Goal: Information Seeking & Learning: Learn about a topic

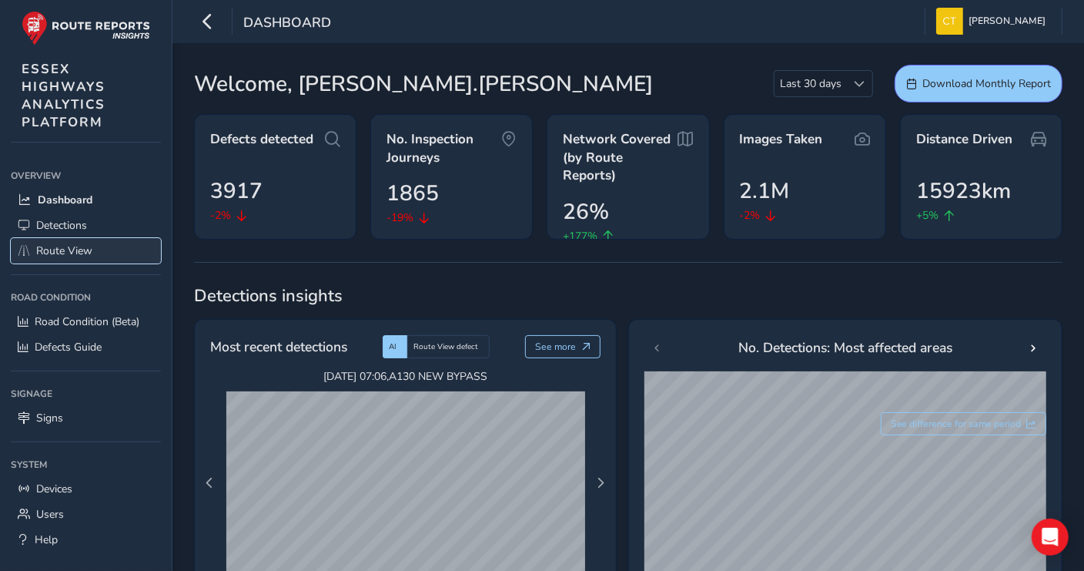
click at [53, 248] on span "Route View" at bounding box center [64, 250] width 56 height 15
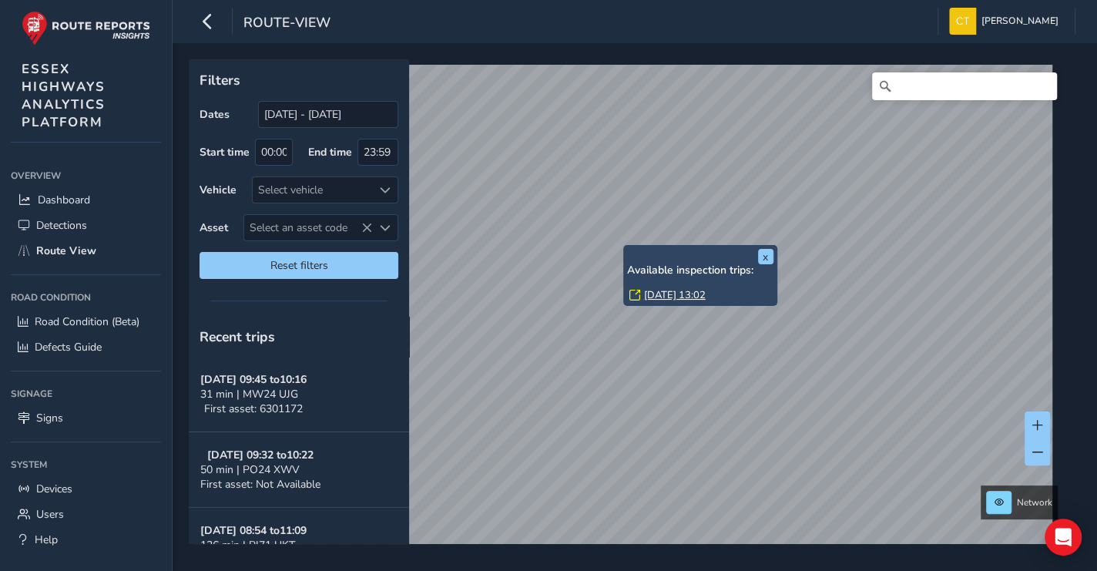
click at [683, 292] on link "[DATE] 13:02" at bounding box center [675, 295] width 62 height 14
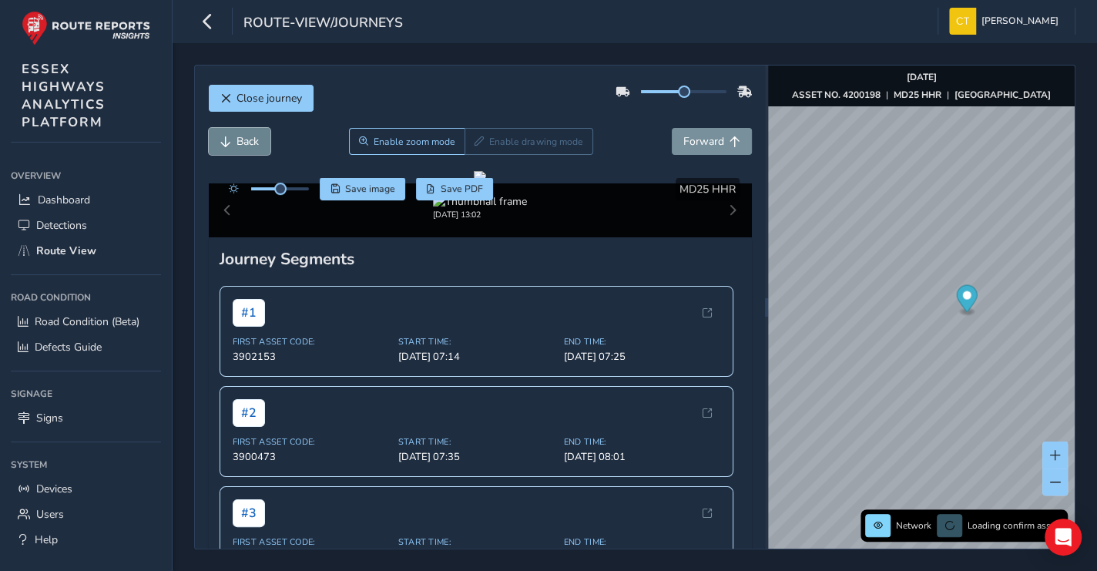
click at [248, 139] on span "Back" at bounding box center [247, 141] width 22 height 15
click at [247, 142] on span "Back" at bounding box center [247, 141] width 22 height 15
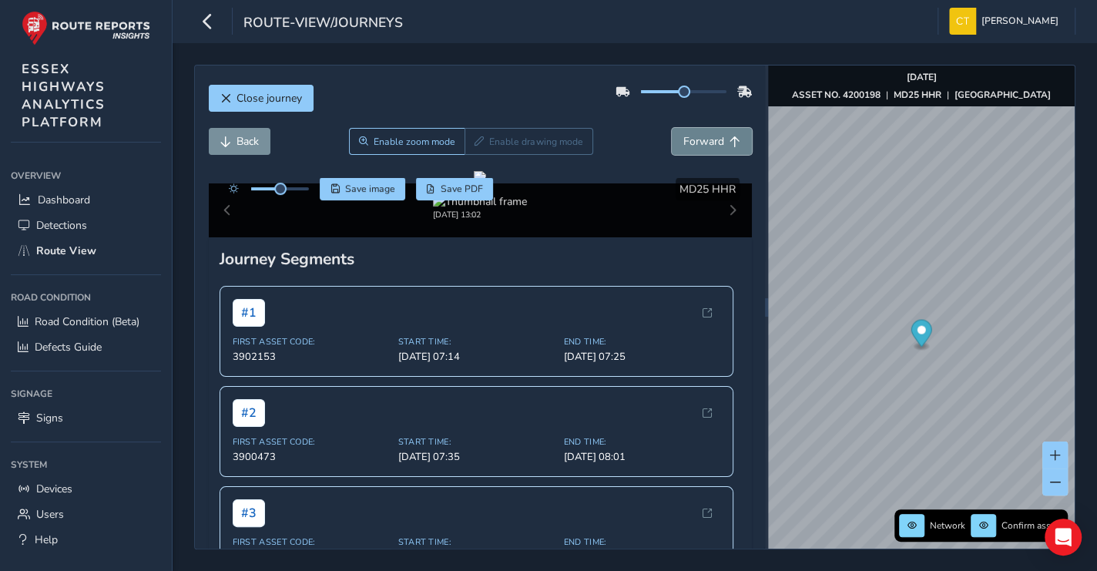
click at [695, 143] on span "Forward" at bounding box center [703, 141] width 41 height 15
click at [696, 142] on span "Forward" at bounding box center [703, 141] width 41 height 15
click at [699, 136] on span "Forward" at bounding box center [703, 141] width 41 height 15
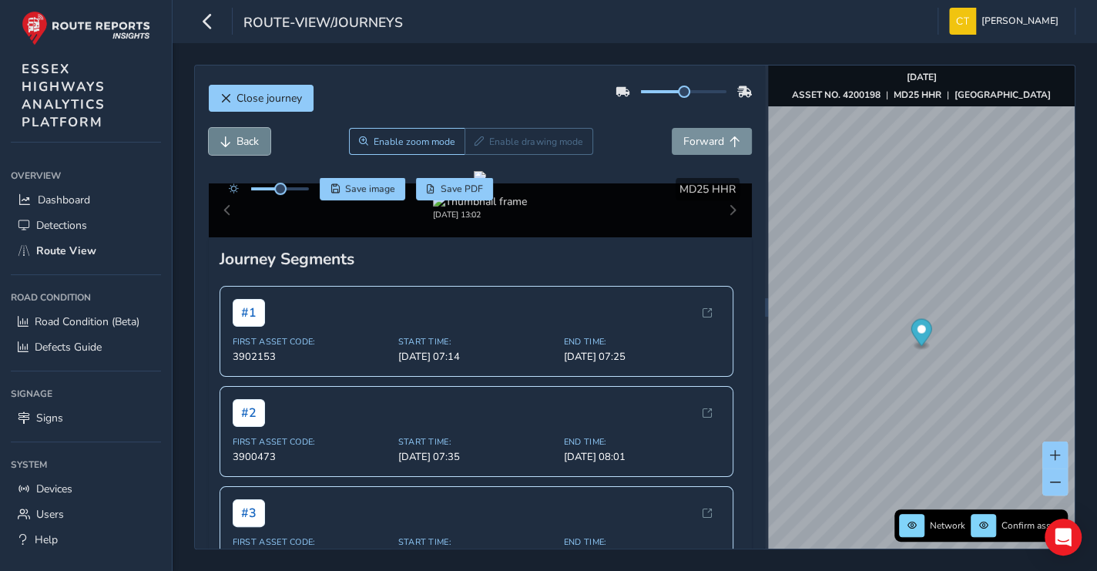
click at [249, 136] on span "Back" at bounding box center [247, 141] width 22 height 15
click at [248, 140] on span "Back" at bounding box center [247, 141] width 22 height 15
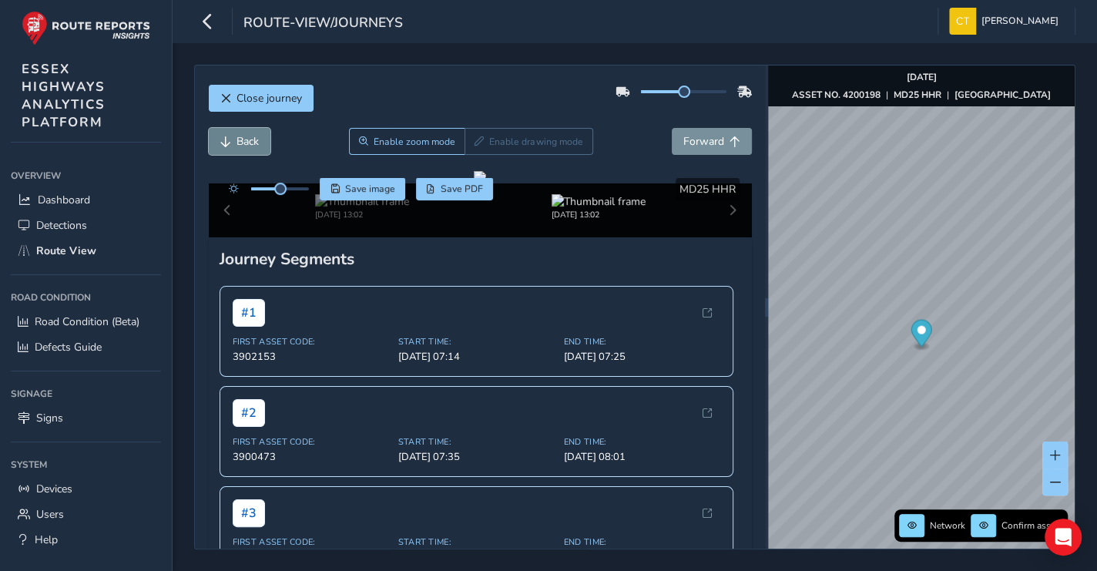
click at [248, 140] on span "Back" at bounding box center [247, 141] width 22 height 15
click at [696, 137] on span "Forward" at bounding box center [703, 141] width 41 height 15
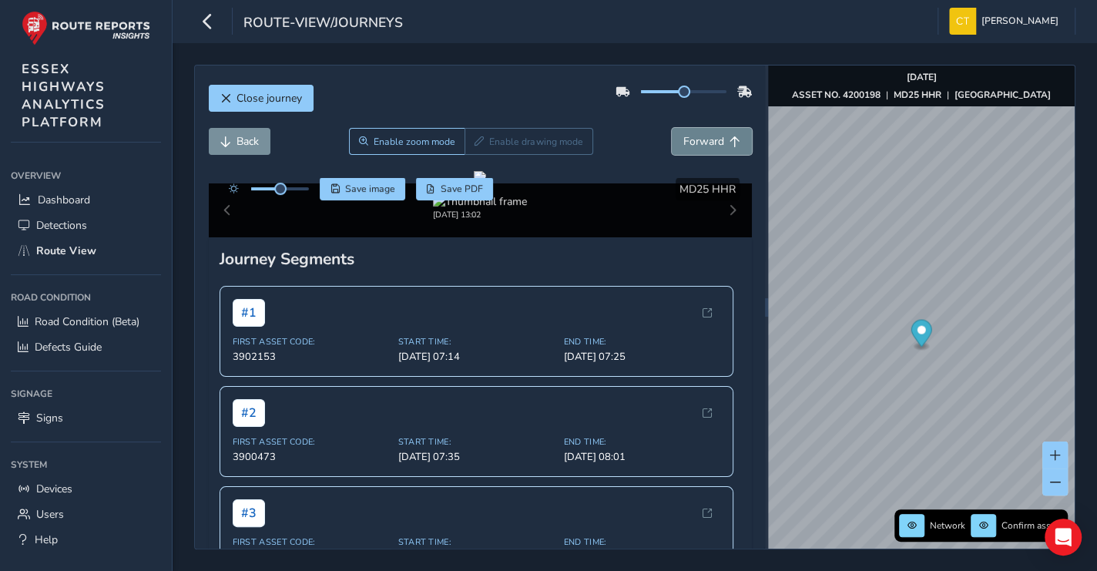
click at [695, 137] on span "Forward" at bounding box center [703, 141] width 41 height 15
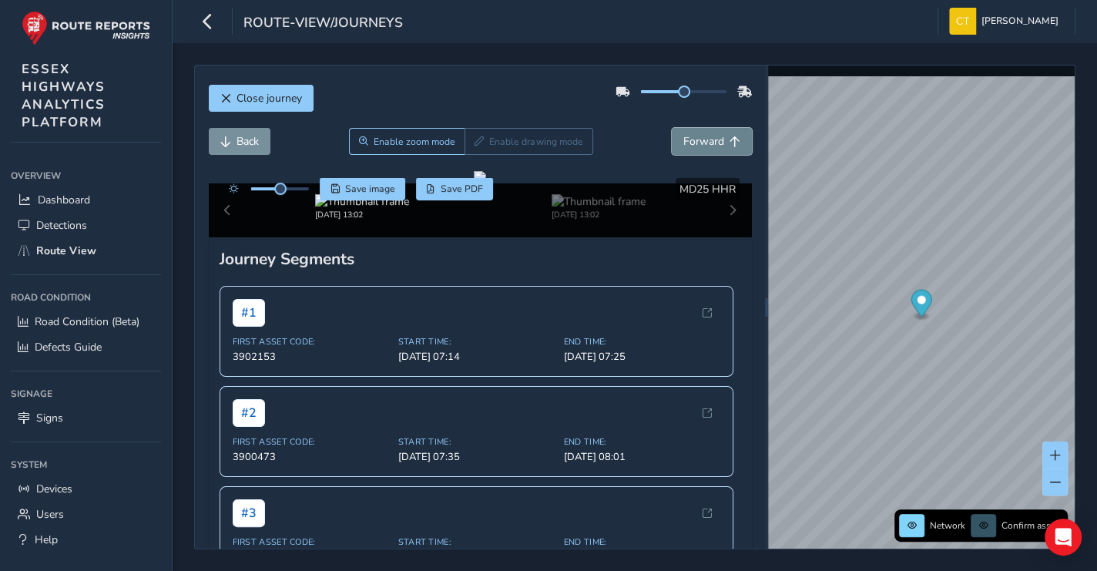
click at [695, 137] on span "Forward" at bounding box center [703, 141] width 41 height 15
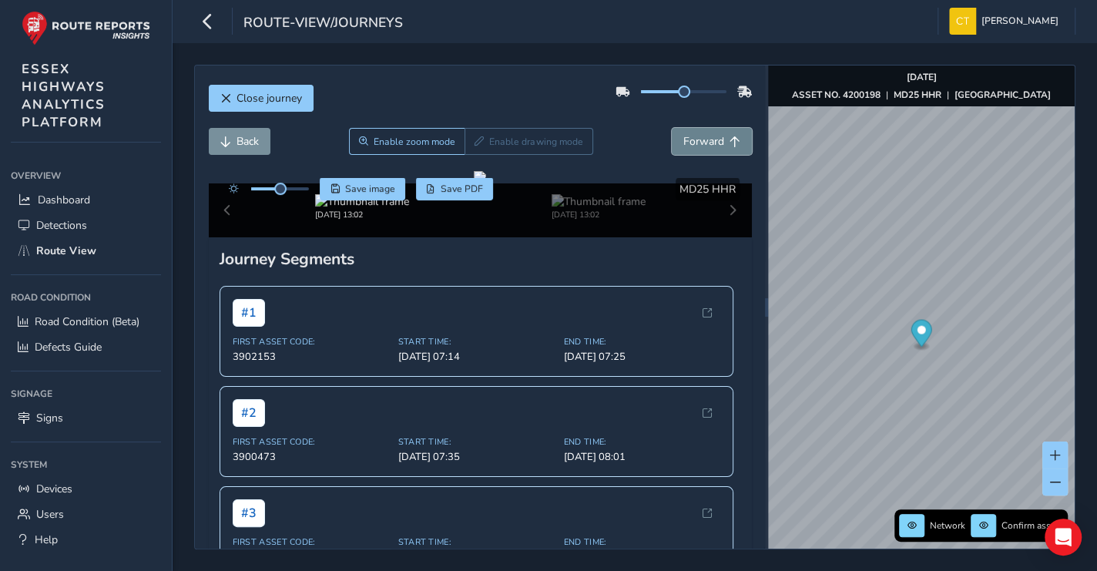
click at [695, 137] on span "Forward" at bounding box center [703, 141] width 41 height 15
click at [248, 134] on span "Back" at bounding box center [247, 141] width 22 height 15
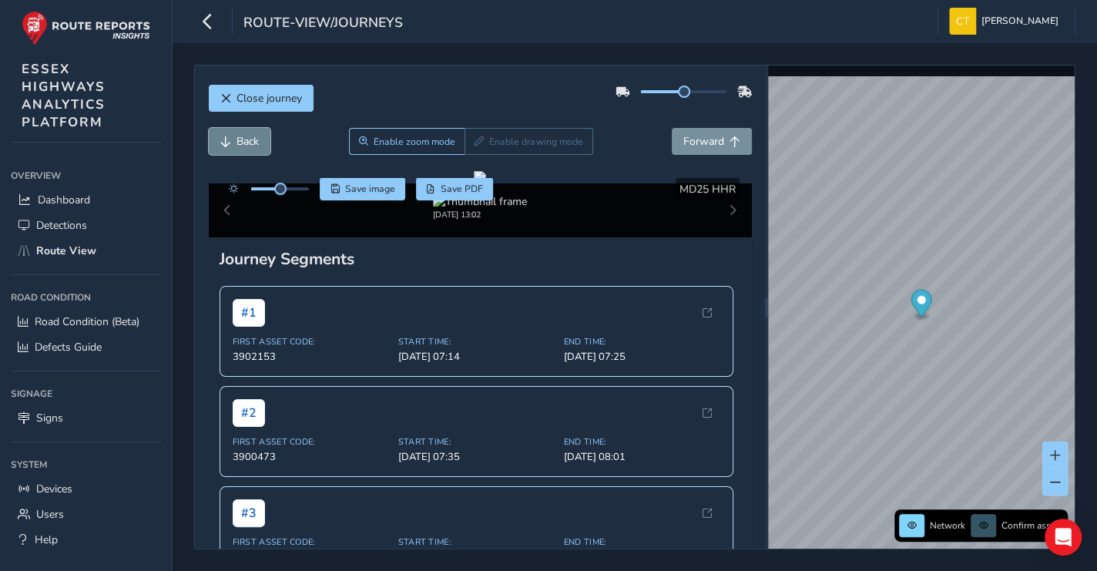
click at [248, 134] on span "Back" at bounding box center [247, 141] width 22 height 15
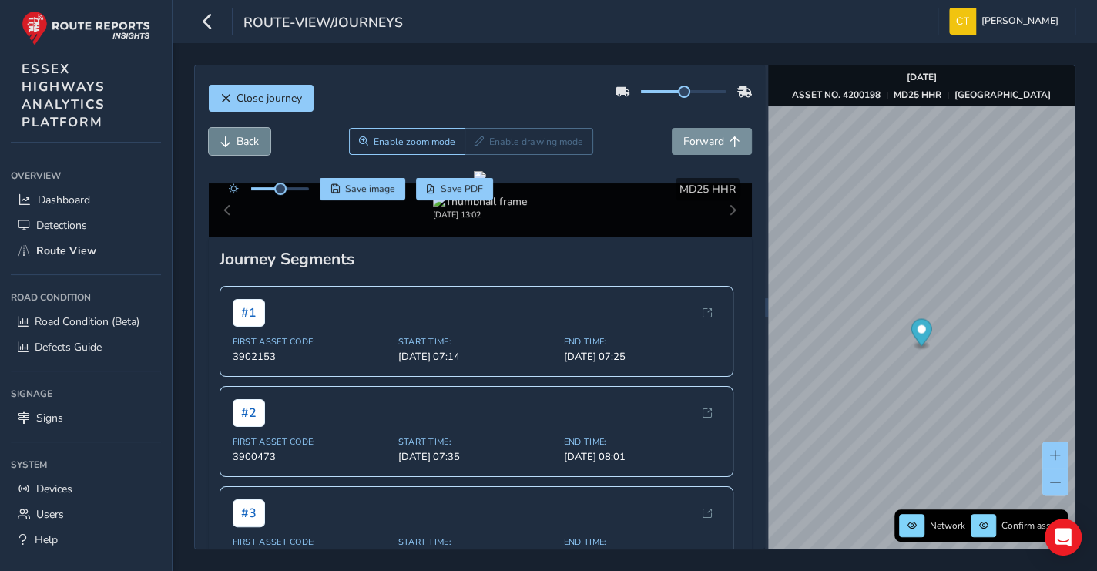
click at [248, 134] on span "Back" at bounding box center [247, 141] width 22 height 15
click at [374, 138] on span "Enable zoom mode" at bounding box center [414, 142] width 82 height 12
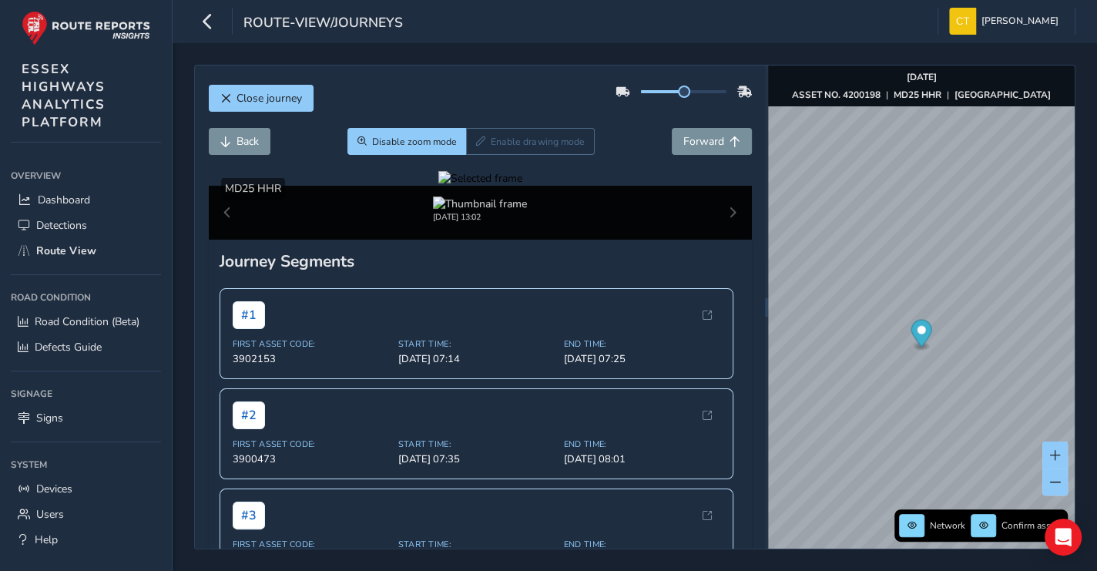
drag, startPoint x: 381, startPoint y: 297, endPoint x: 588, endPoint y: 299, distance: 207.2
click at [522, 186] on div at bounding box center [480, 178] width 84 height 15
click at [303, 137] on div "Back Disable zoom mode Enable drawing mode Forward" at bounding box center [480, 141] width 543 height 27
drag, startPoint x: 417, startPoint y: 326, endPoint x: 450, endPoint y: 323, distance: 34.0
click at [450, 186] on div at bounding box center [480, 178] width 84 height 15
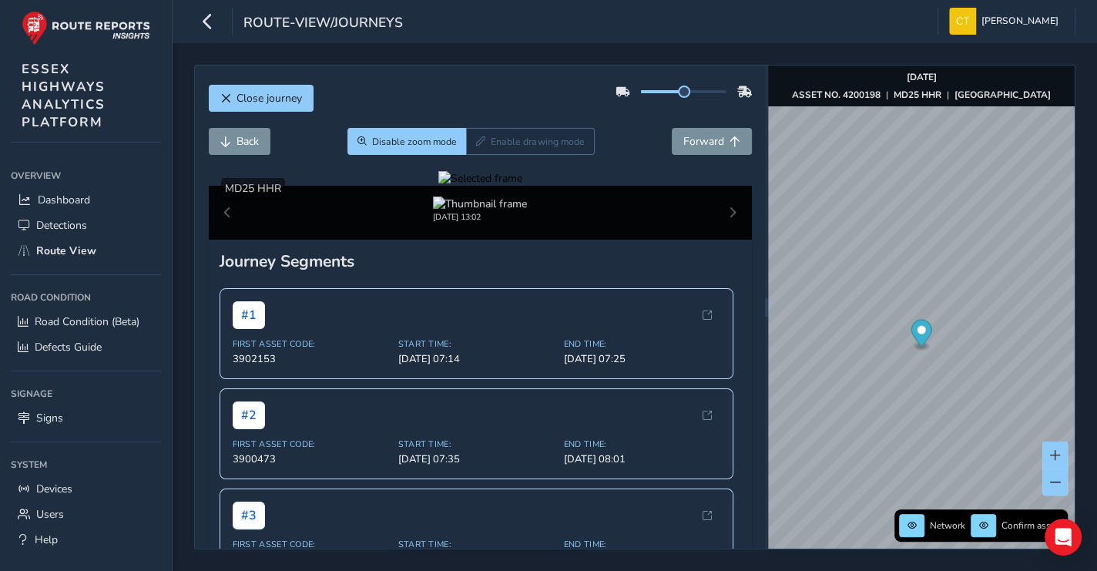
click at [438, 186] on div at bounding box center [480, 178] width 84 height 15
click at [232, 139] on button "Back" at bounding box center [240, 141] width 62 height 27
